Goal: Information Seeking & Learning: Learn about a topic

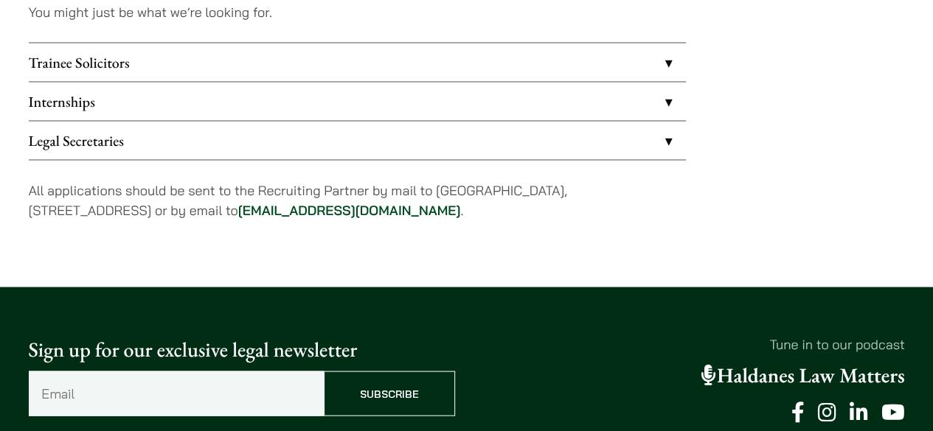
scroll to position [1305, 0]
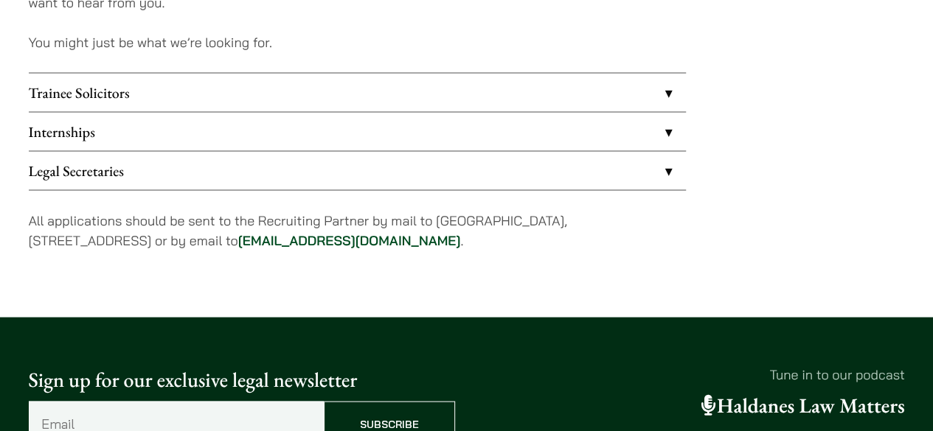
click at [402, 139] on link "Internships" at bounding box center [357, 131] width 657 height 38
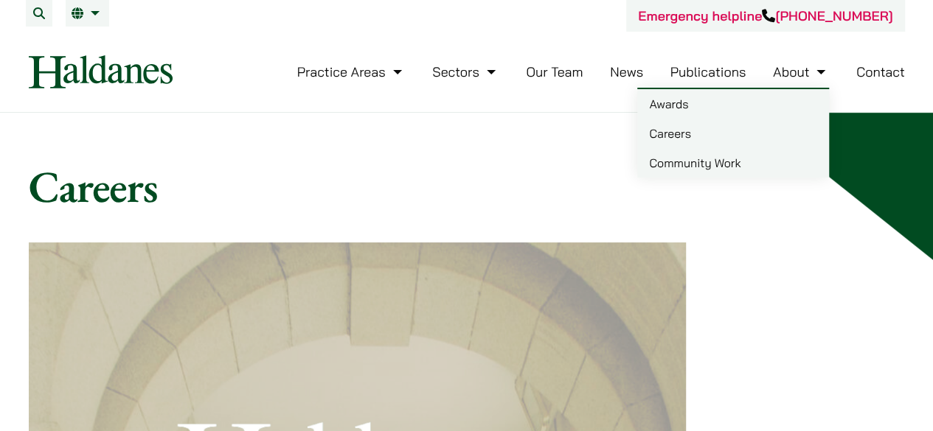
click at [690, 139] on link "Careers" at bounding box center [733, 133] width 192 height 29
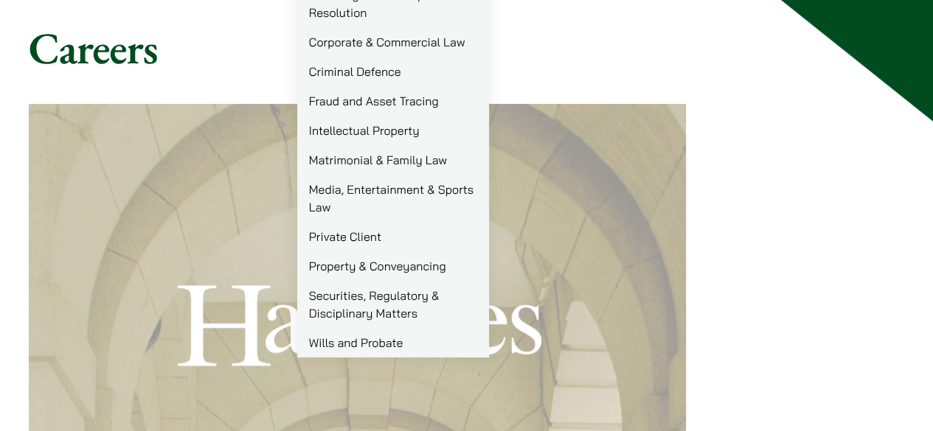
scroll to position [138, 0]
click at [381, 79] on link "Criminal Defence" at bounding box center [393, 72] width 192 height 29
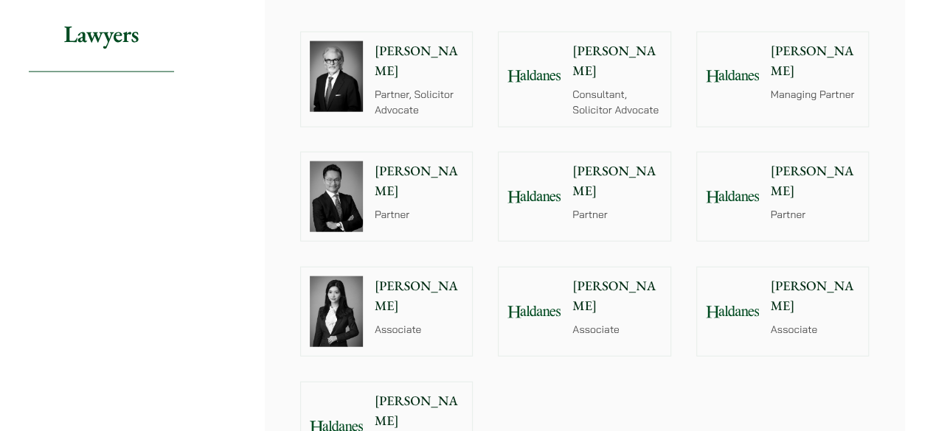
scroll to position [1675, 0]
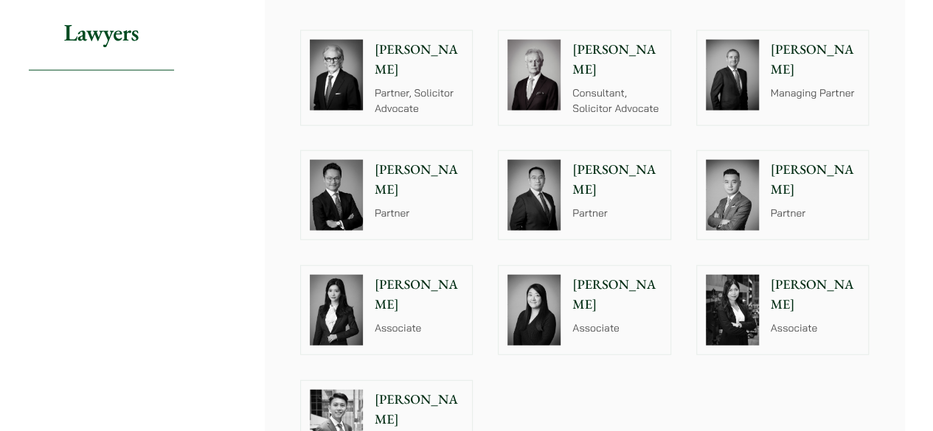
click at [333, 282] on img at bounding box center [336, 310] width 53 height 71
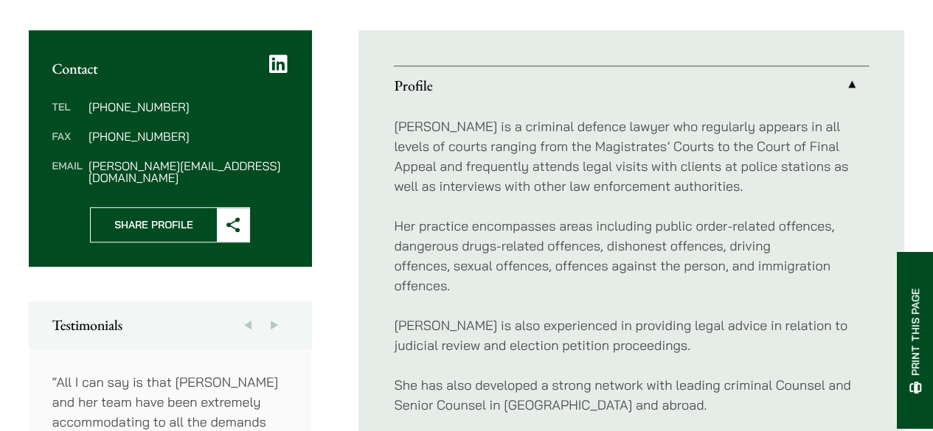
scroll to position [751, 0]
